Goal: Find specific page/section: Find specific page/section

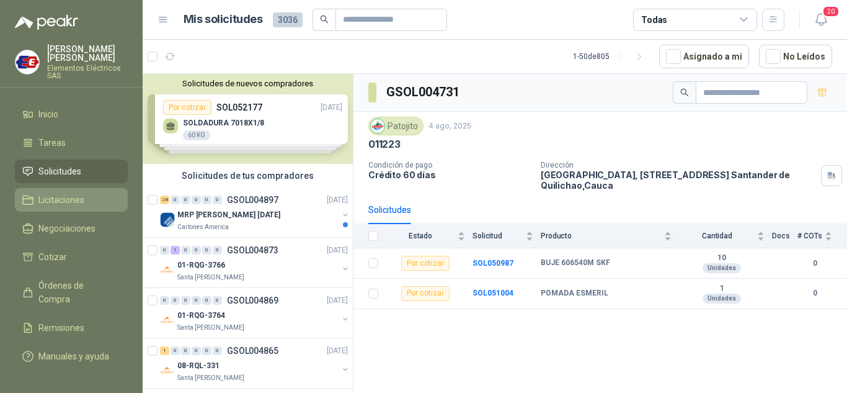
scroll to position [1652, 0]
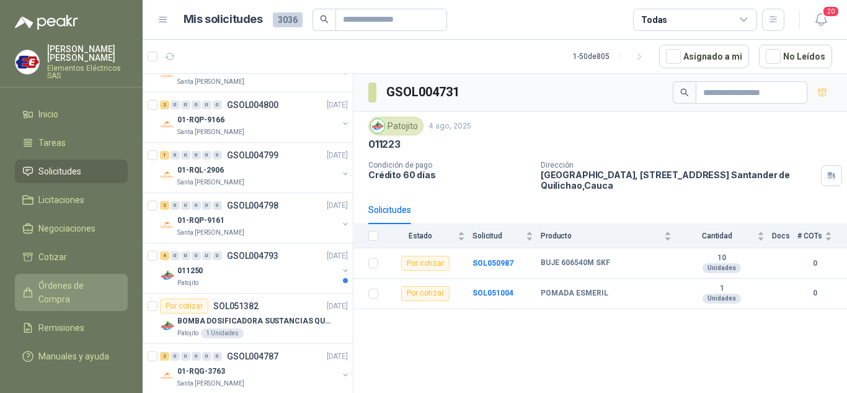
click at [62, 285] on span "Órdenes de Compra" at bounding box center [77, 291] width 78 height 27
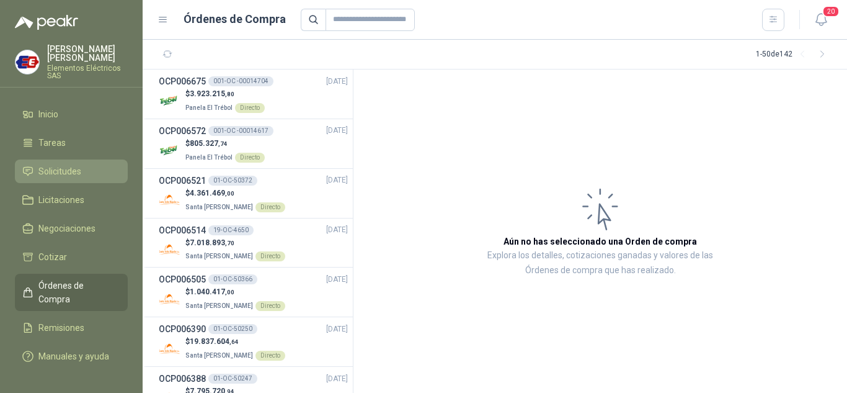
click at [56, 170] on span "Solicitudes" at bounding box center [59, 171] width 43 height 14
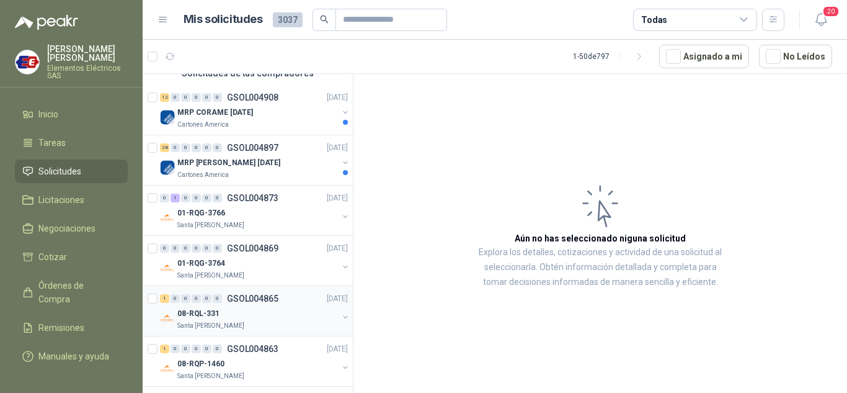
scroll to position [124, 0]
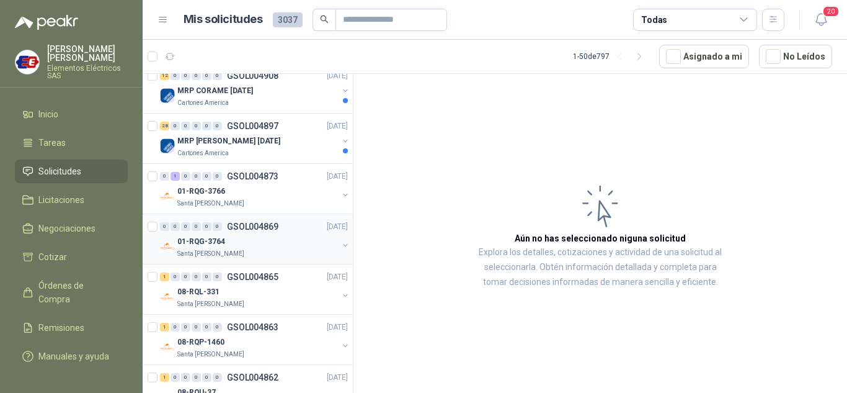
click at [184, 236] on p "01-RQG-3764" at bounding box center [201, 242] width 48 height 12
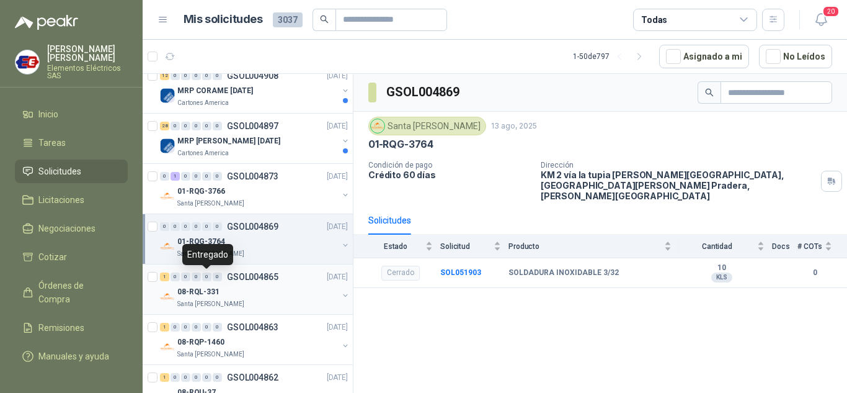
click at [202, 275] on div "0" at bounding box center [206, 276] width 9 height 9
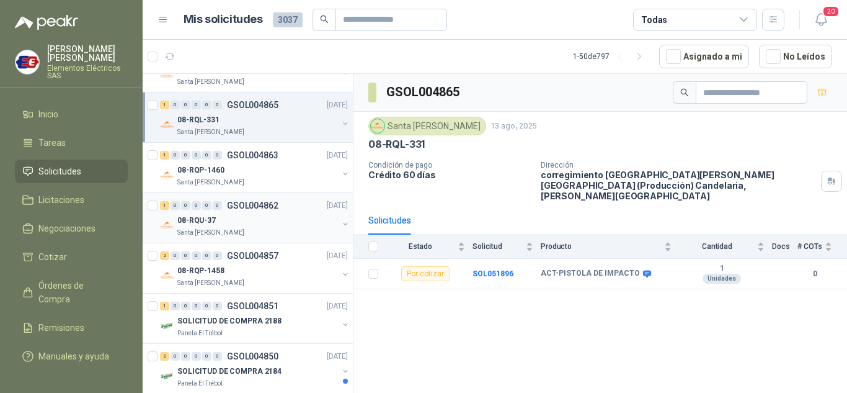
scroll to position [310, 0]
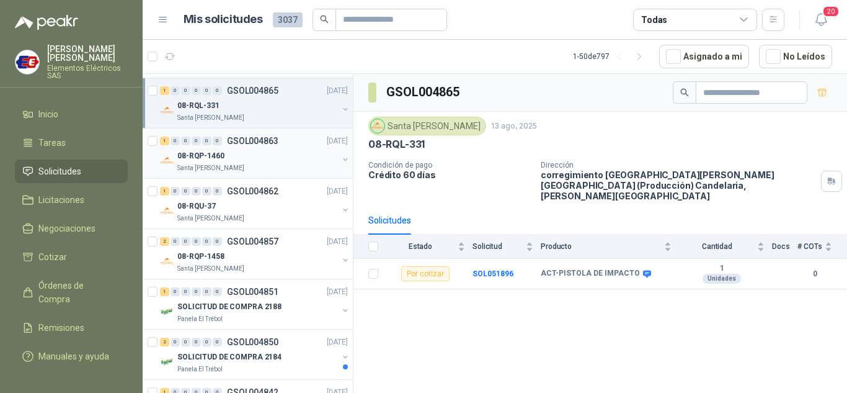
click at [211, 148] on div "08-RQP-1460" at bounding box center [257, 155] width 161 height 15
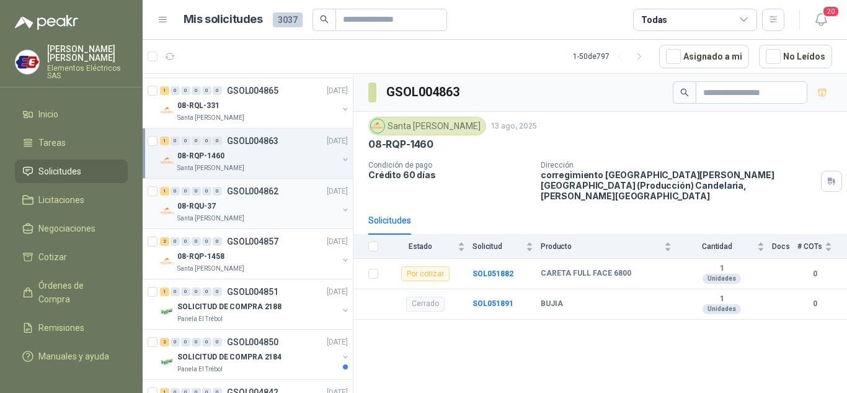
click at [204, 202] on p "08-RQU-37" at bounding box center [196, 206] width 38 height 12
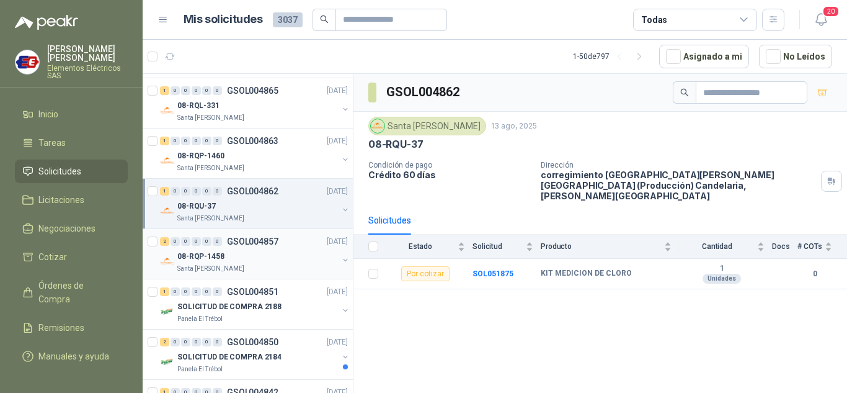
click at [207, 249] on div "08-RQP-1458" at bounding box center [257, 256] width 161 height 15
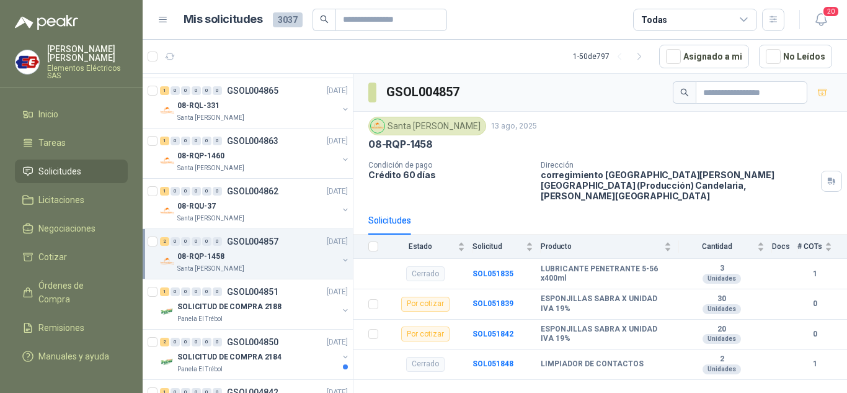
click at [207, 249] on div "08-RQP-1458" at bounding box center [257, 256] width 161 height 15
